Goal: Task Accomplishment & Management: Complete application form

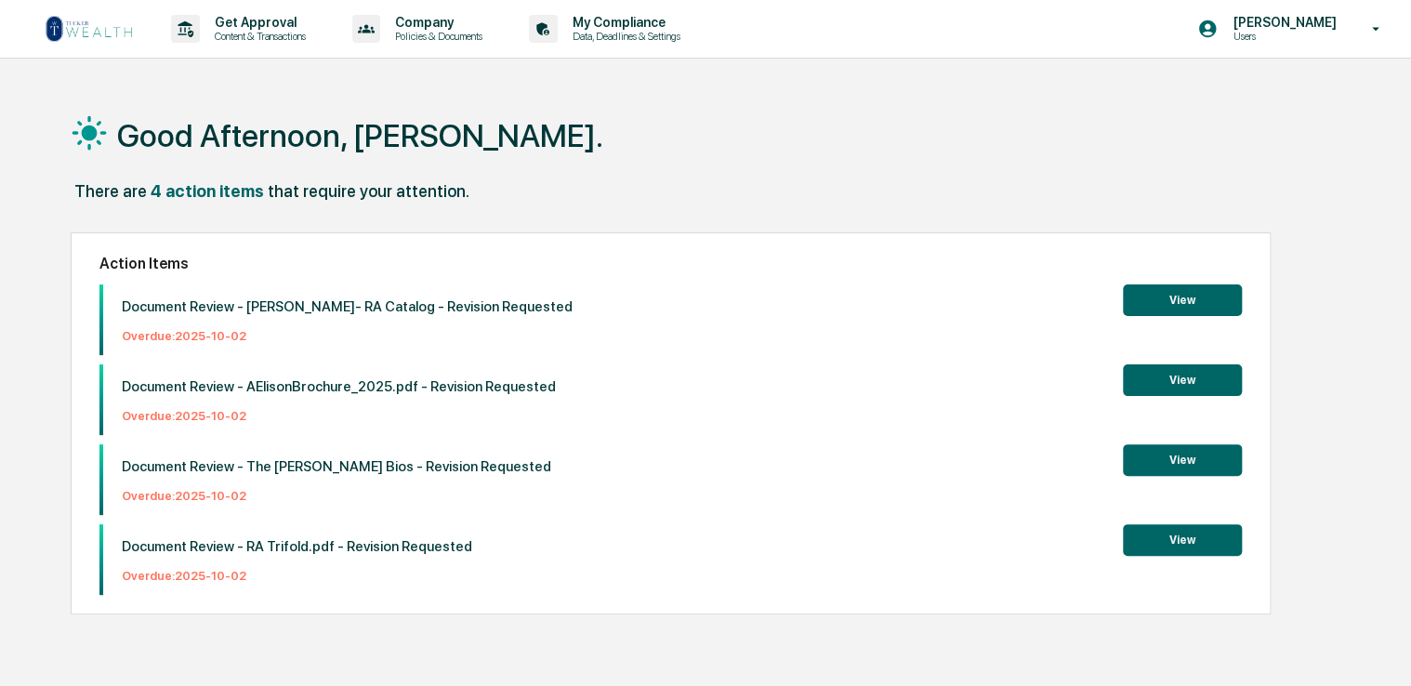
click at [74, 27] on img at bounding box center [89, 29] width 89 height 30
click at [248, 39] on p "Content & Transactions" at bounding box center [257, 36] width 115 height 13
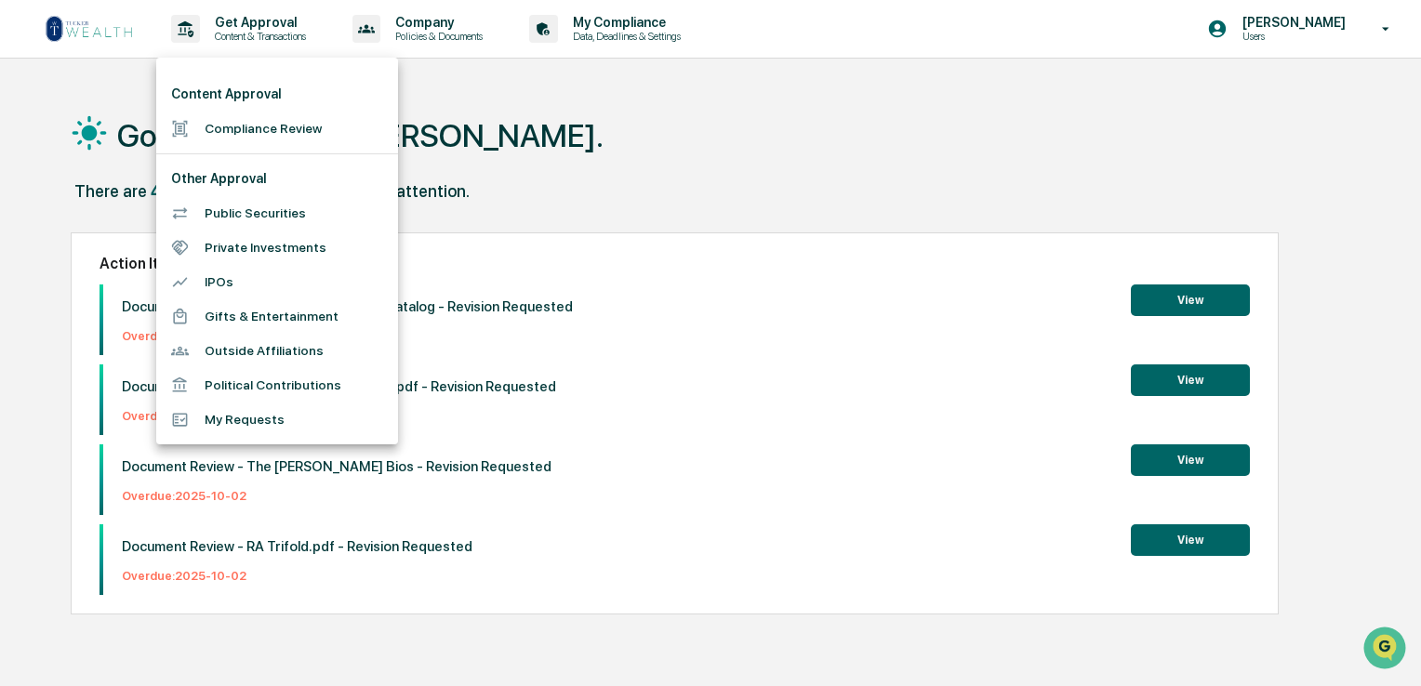
click at [265, 120] on li "Compliance Review" at bounding box center [277, 129] width 242 height 34
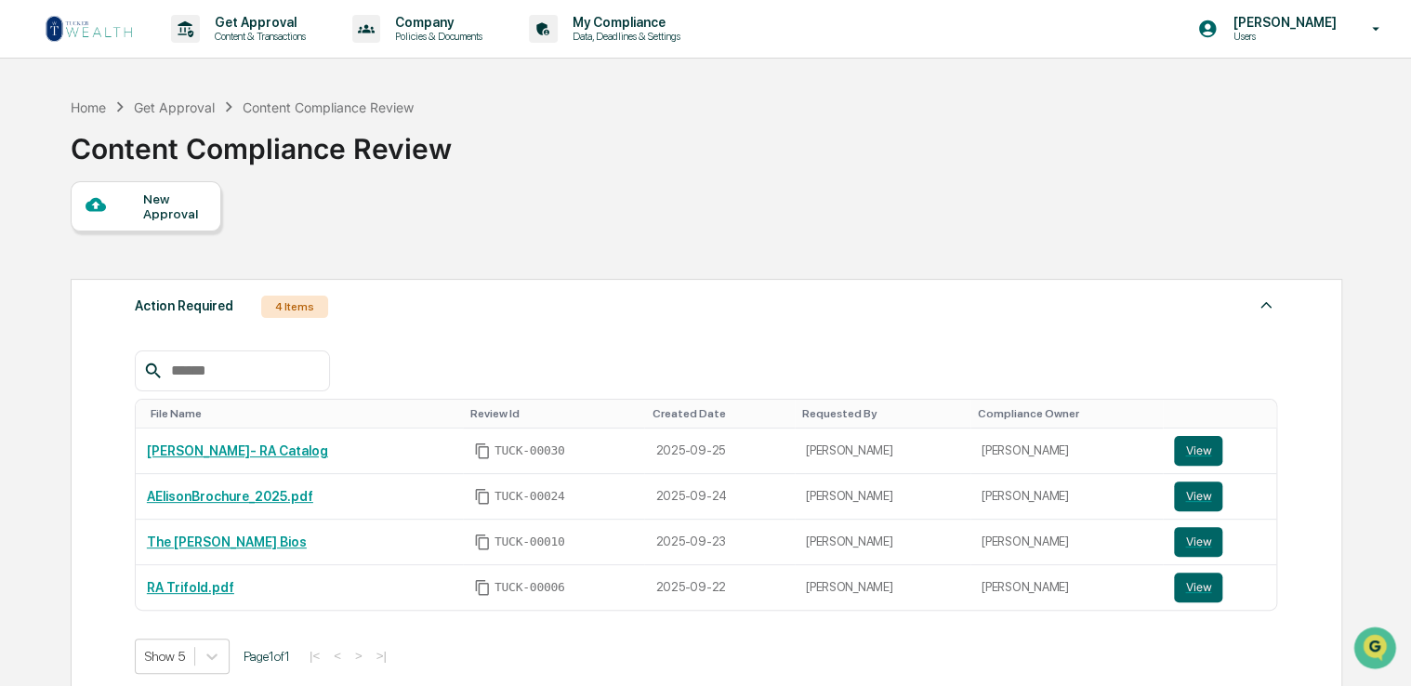
click at [146, 193] on div "New Approval" at bounding box center [174, 207] width 62 height 30
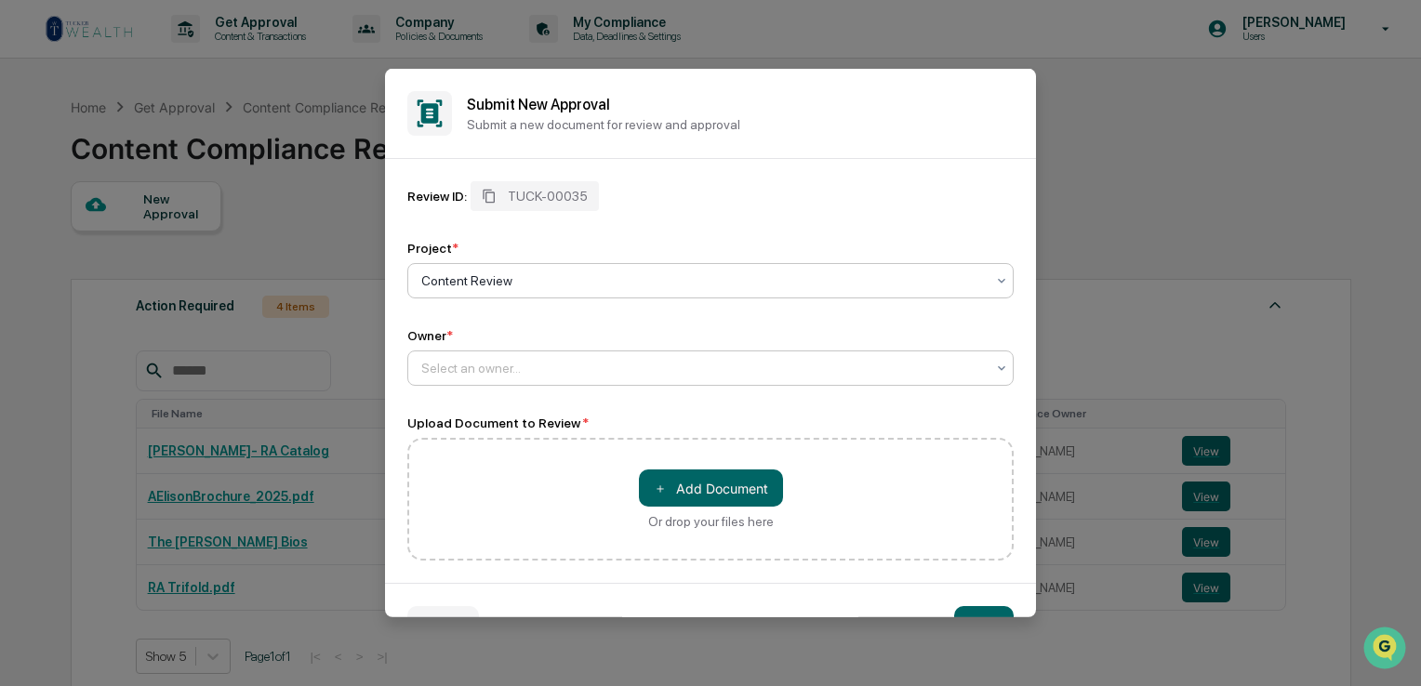
click at [543, 385] on div "Select an owner..." at bounding box center [710, 367] width 606 height 35
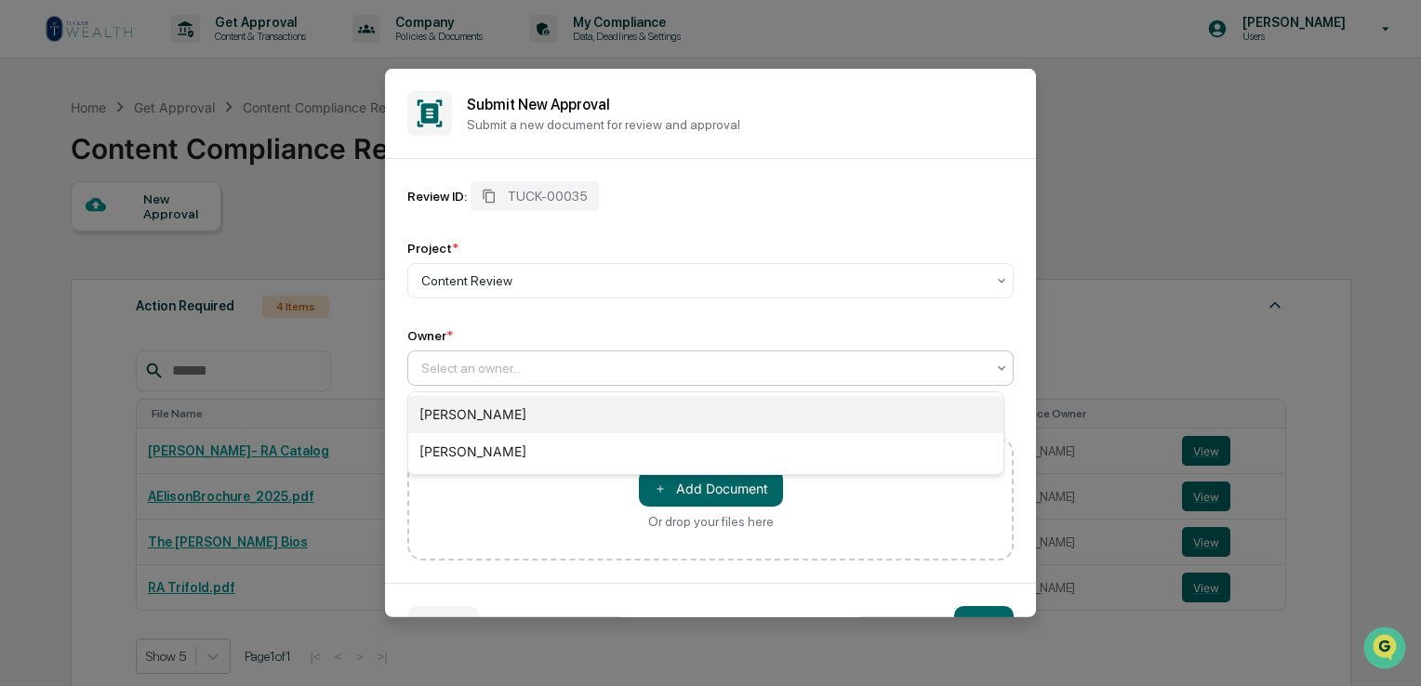
click at [517, 420] on div "[PERSON_NAME]" at bounding box center [705, 414] width 595 height 37
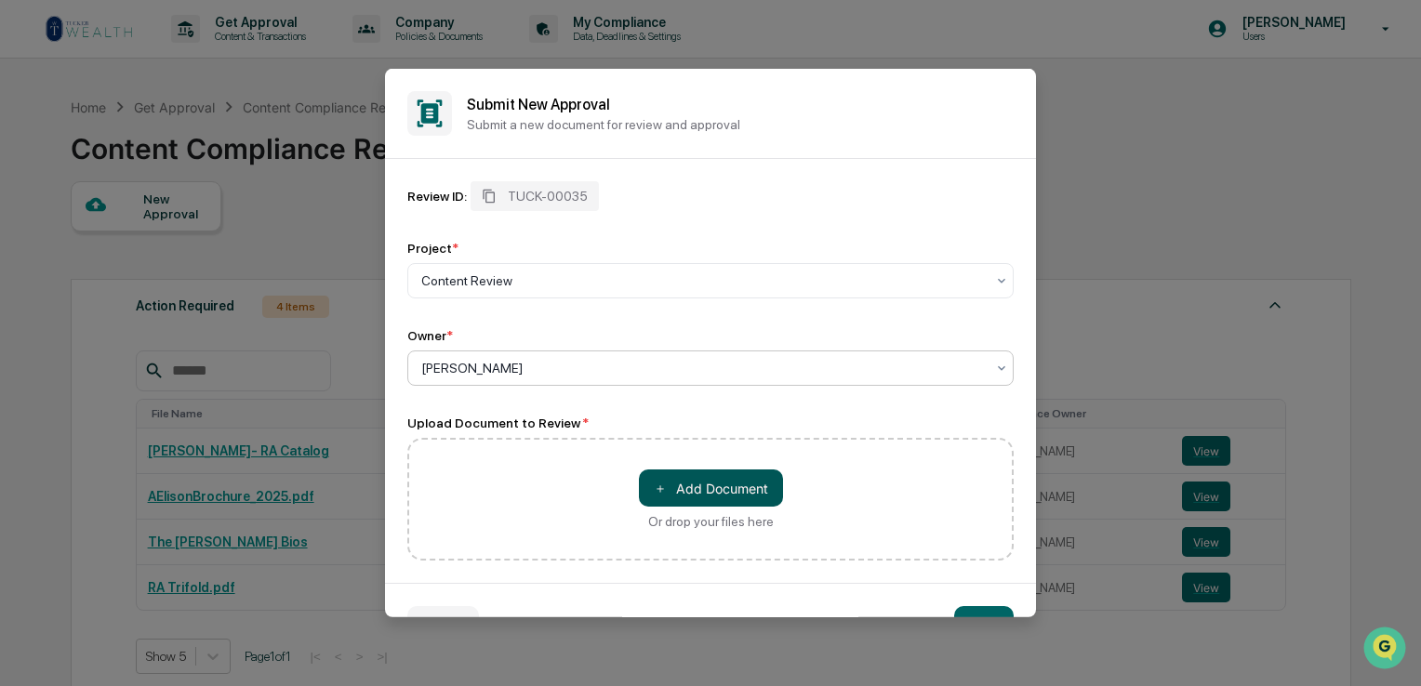
click at [707, 483] on button "＋ Add Document" at bounding box center [711, 488] width 144 height 37
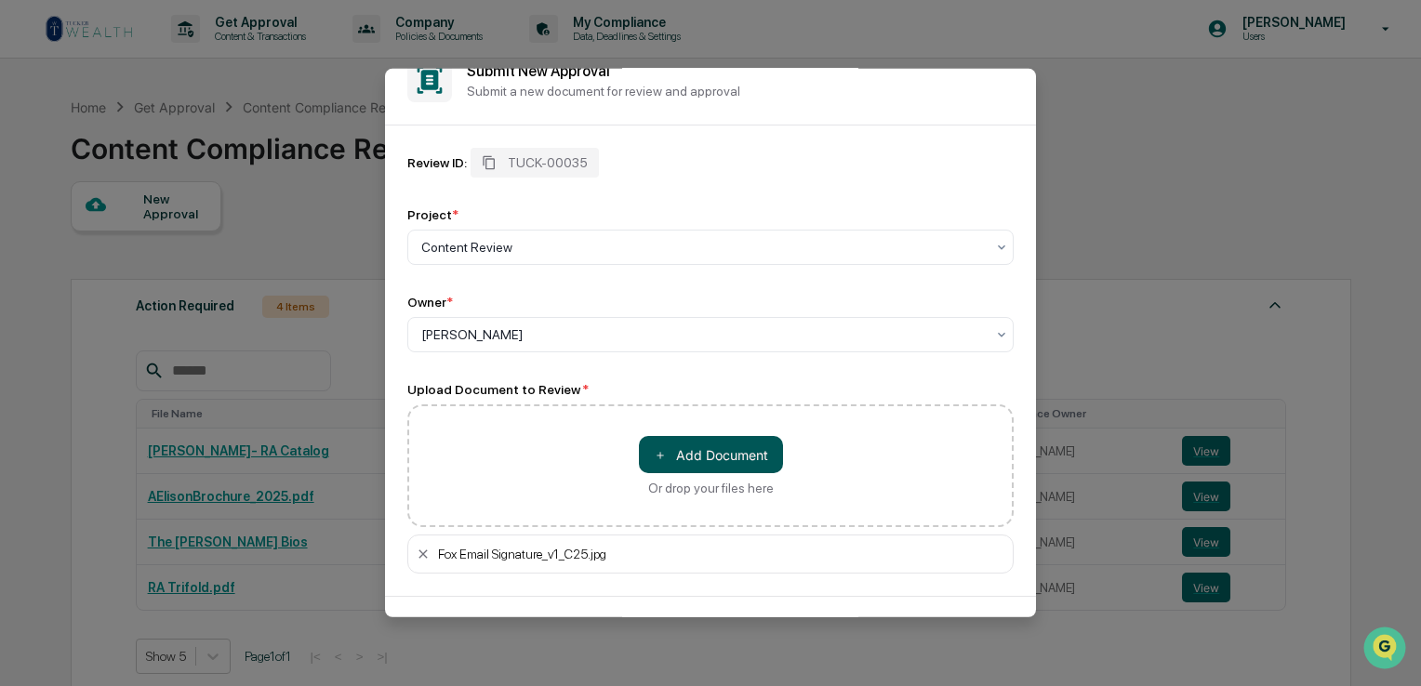
scroll to position [97, 0]
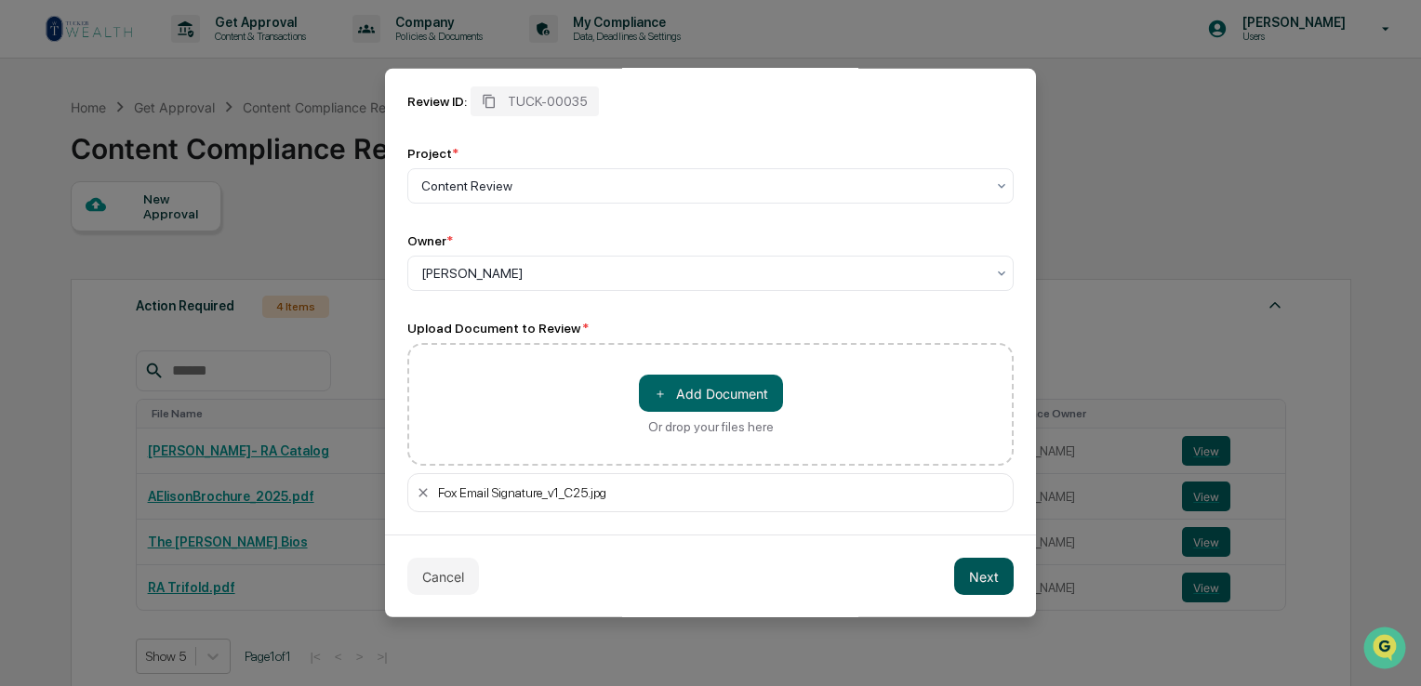
click at [972, 575] on button "Next" at bounding box center [984, 576] width 60 height 37
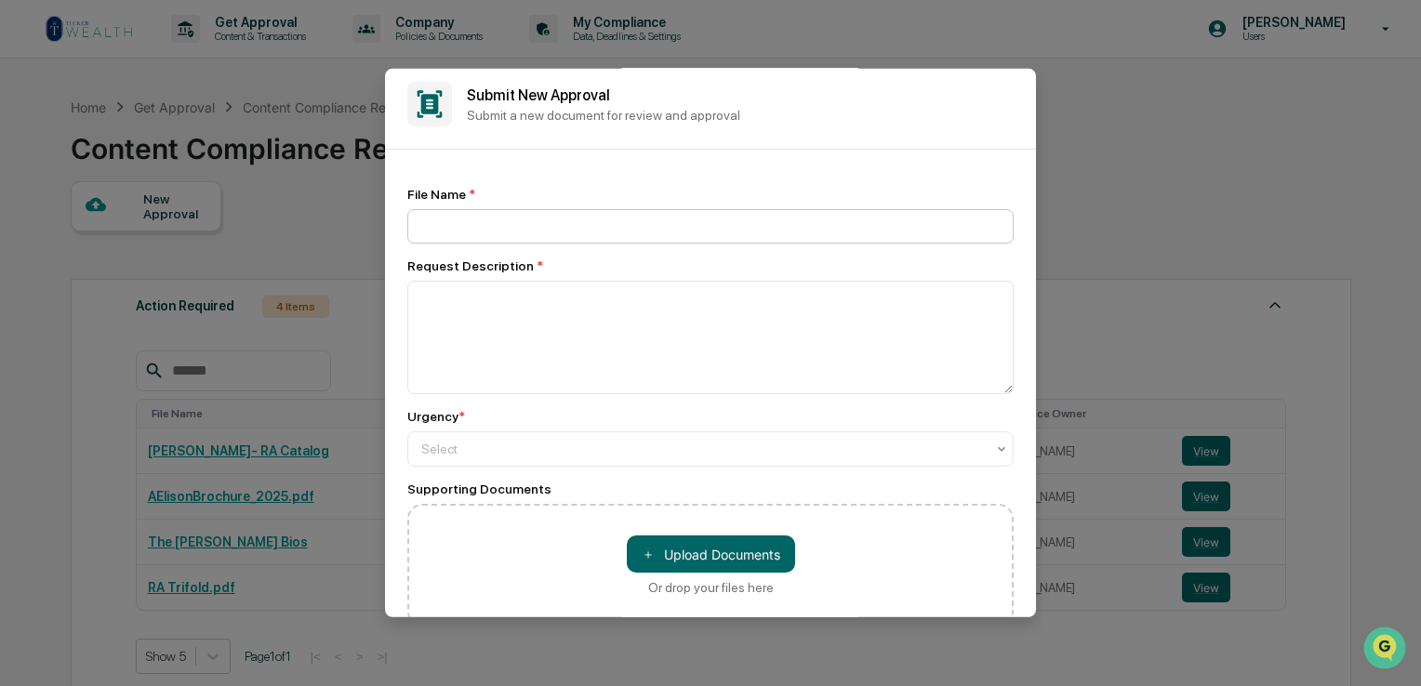
scroll to position [0, 0]
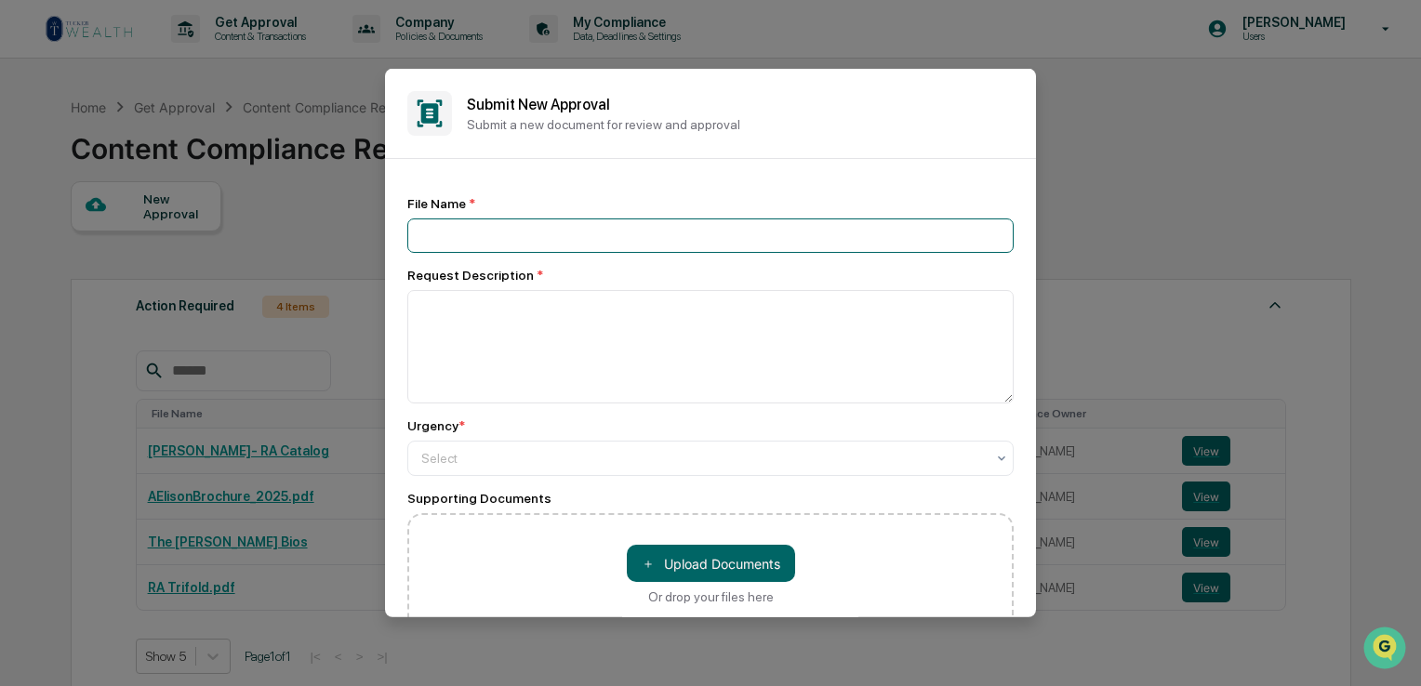
click at [550, 234] on input at bounding box center [710, 235] width 606 height 34
type input "**********"
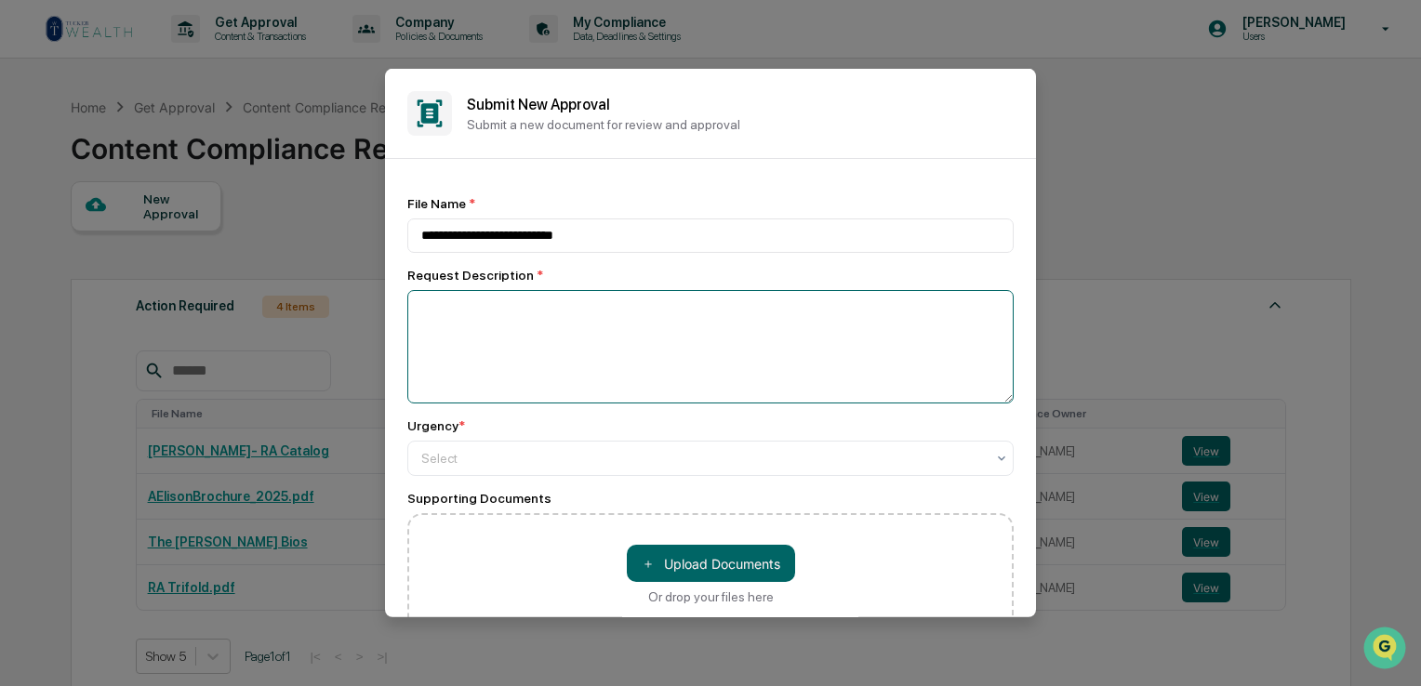
click at [558, 333] on textarea at bounding box center [710, 346] width 606 height 113
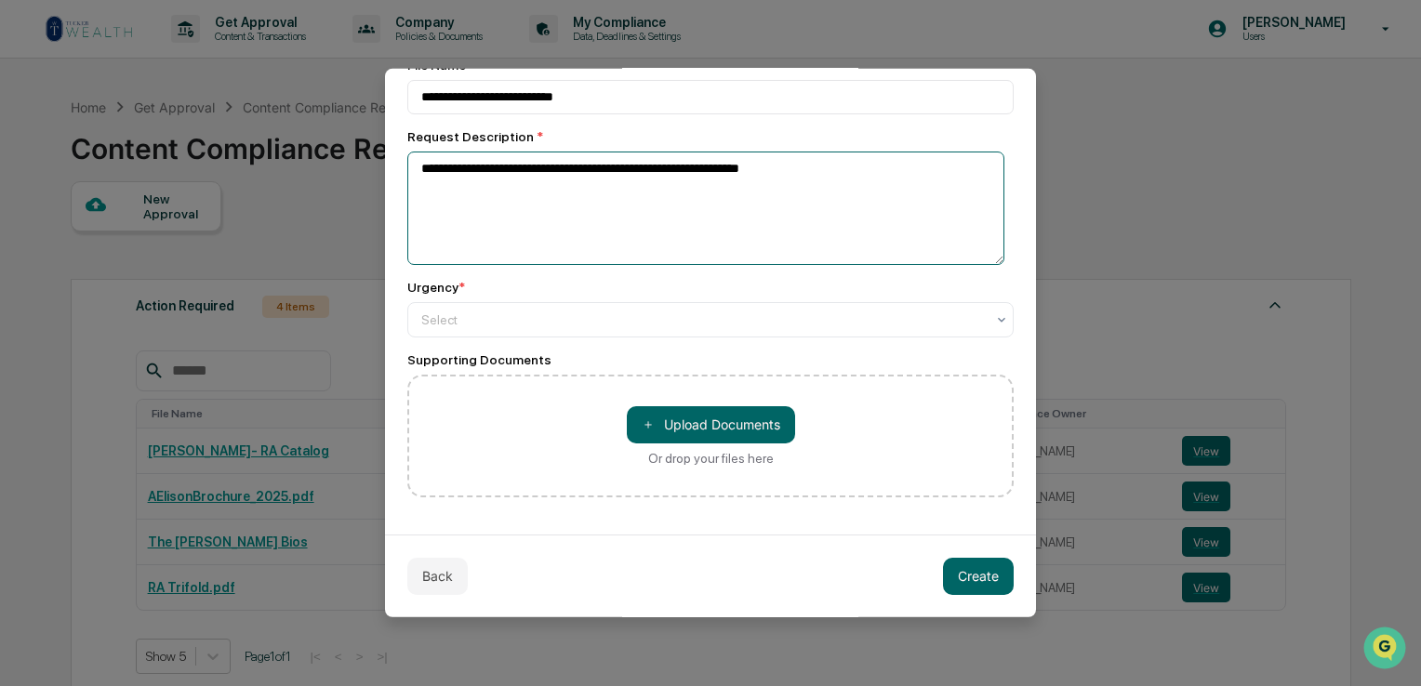
scroll to position [141, 0]
type textarea "**********"
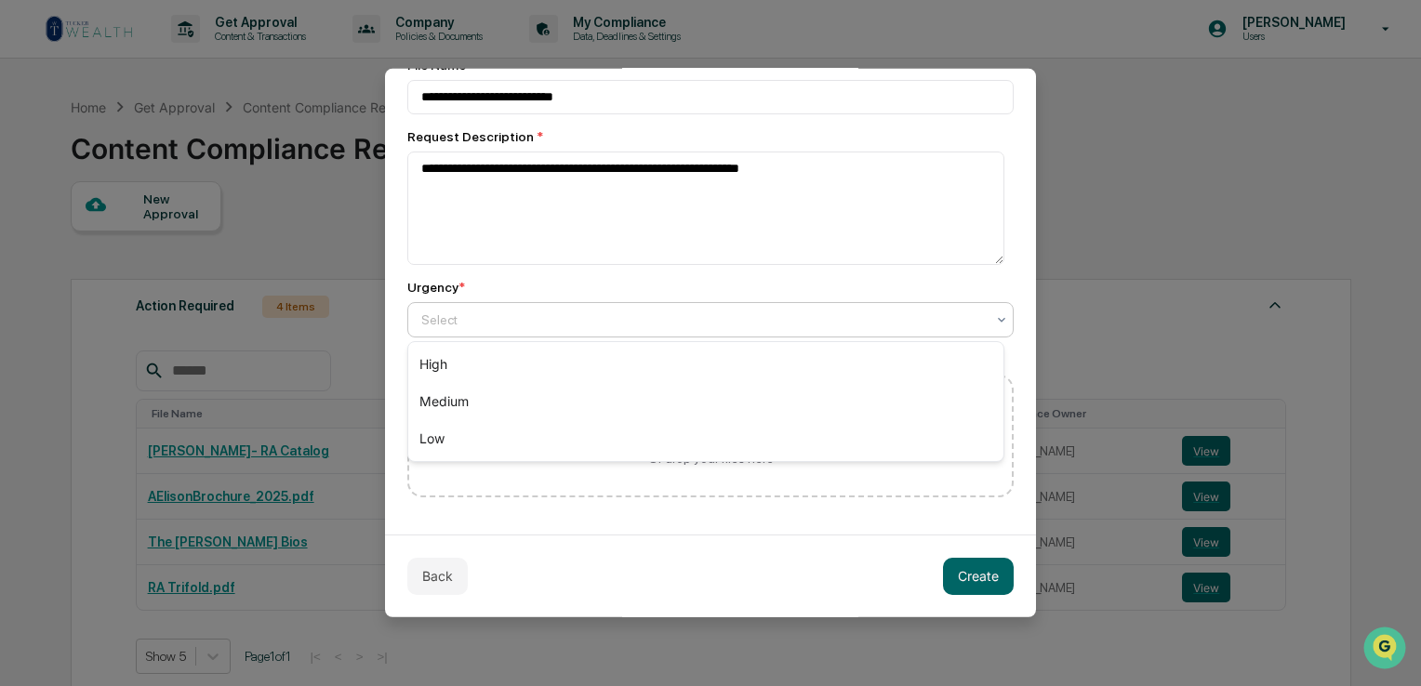
click at [606, 333] on div "Select" at bounding box center [710, 318] width 606 height 35
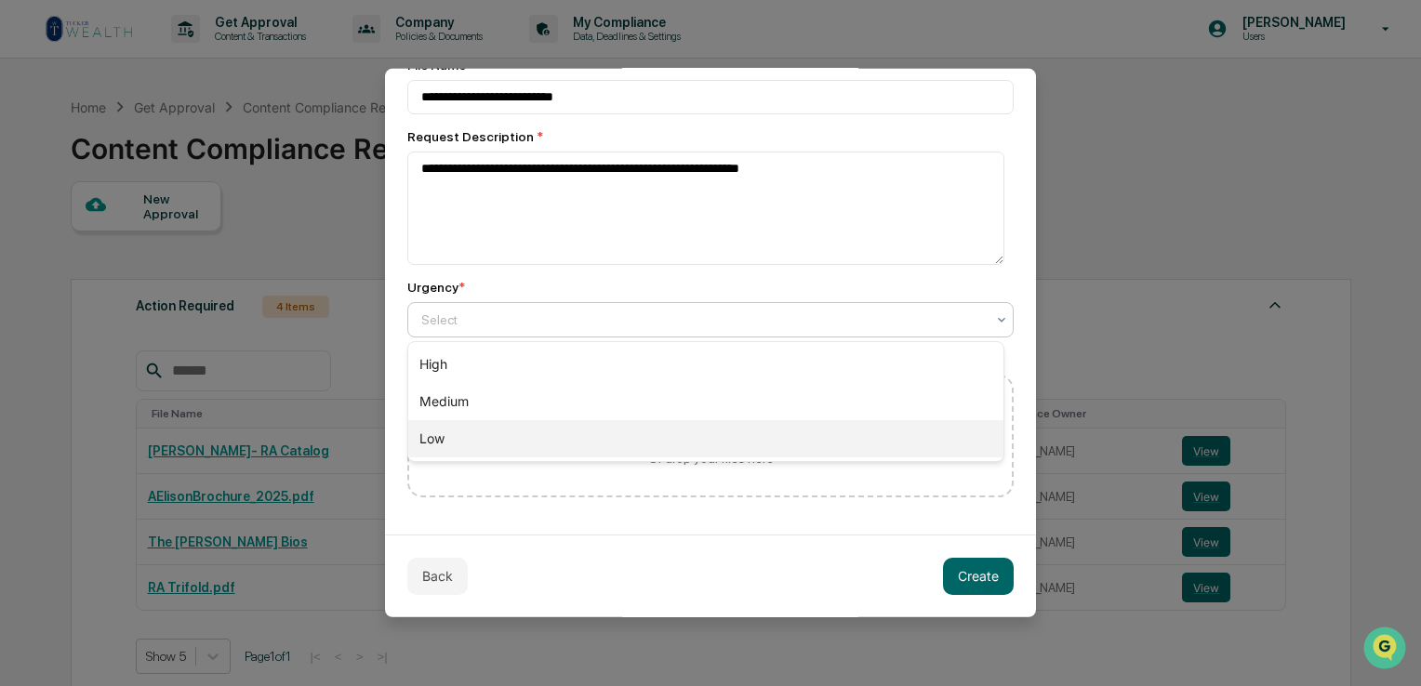
click at [498, 427] on div "Low" at bounding box center [705, 438] width 595 height 37
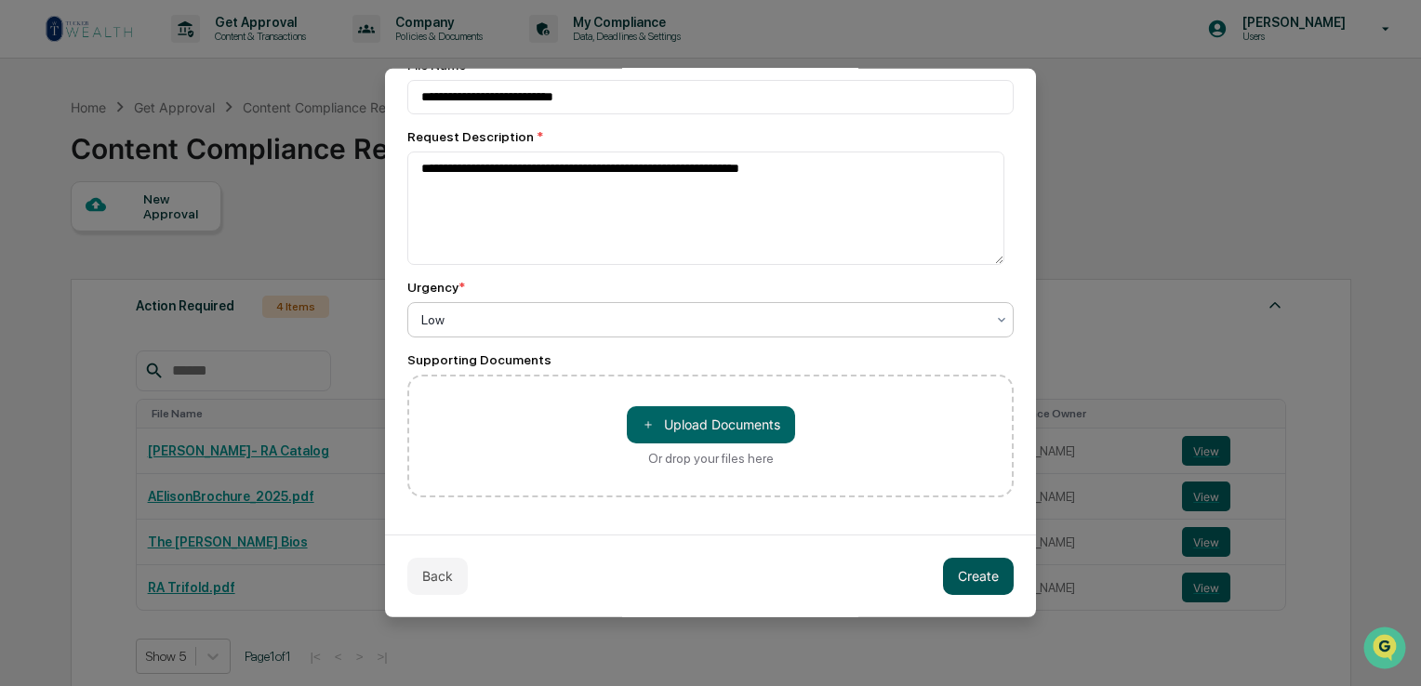
click at [965, 568] on button "Create" at bounding box center [978, 575] width 71 height 37
